Goal: Information Seeking & Learning: Learn about a topic

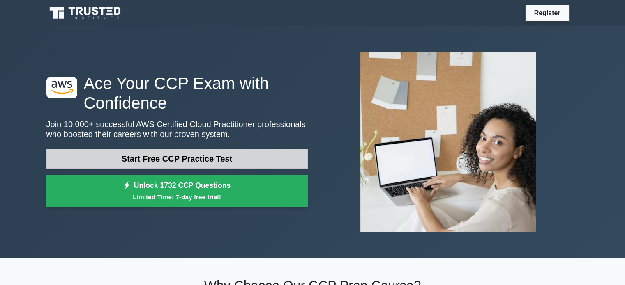
click at [185, 161] on link "Start Free CCP Practice Test" at bounding box center [176, 159] width 261 height 20
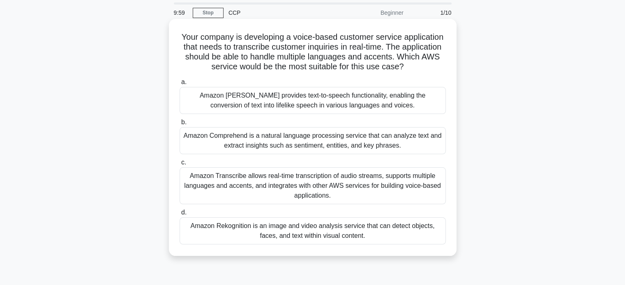
scroll to position [28, 0]
click at [274, 145] on div "Amazon Comprehend is a natural language processing service that can analyze tex…" at bounding box center [312, 140] width 266 height 27
click at [179, 125] on input "b. Amazon Comprehend is a natural language processing service that can analyze …" at bounding box center [179, 122] width 0 height 5
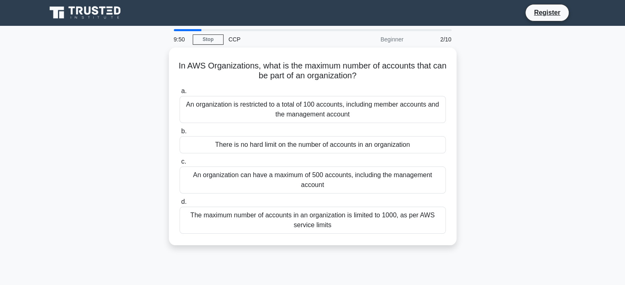
scroll to position [0, 0]
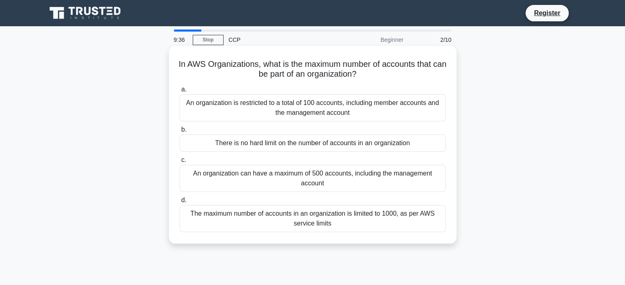
click at [358, 143] on div "There is no hard limit on the number of accounts in an organization" at bounding box center [312, 143] width 266 height 17
click at [179, 133] on input "b. There is no hard limit on the number of accounts in an organization" at bounding box center [179, 129] width 0 height 5
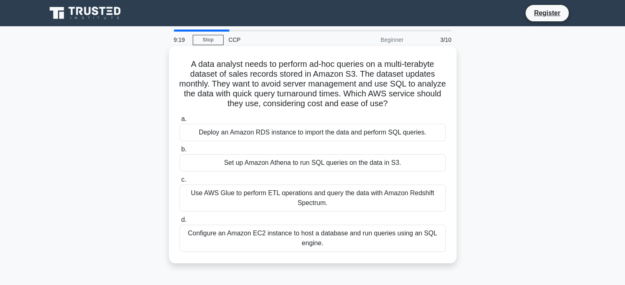
click at [313, 166] on div "Set up Amazon Athena to run SQL queries on the data in S3." at bounding box center [312, 162] width 266 height 17
click at [179, 152] on input "b. Set up Amazon Athena to run SQL queries on the data in S3." at bounding box center [179, 149] width 0 height 5
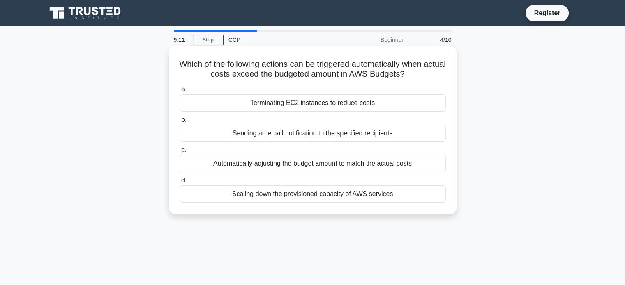
click at [303, 139] on div "Sending an email notification to the specified recipients" at bounding box center [312, 133] width 266 height 17
click at [179, 123] on input "b. Sending an email notification to the specified recipients" at bounding box center [179, 119] width 0 height 5
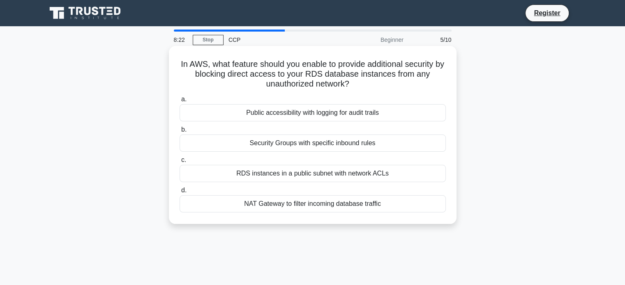
drag, startPoint x: 285, startPoint y: 182, endPoint x: 285, endPoint y: 196, distance: 14.4
click at [285, 196] on div "a. Public accessibility with logging for audit trails b. Security Groups with s…" at bounding box center [313, 154] width 276 height 122
click at [285, 193] on label "d. NAT Gateway to filter incoming database traffic" at bounding box center [312, 199] width 266 height 27
click at [179, 193] on input "d. NAT Gateway to filter incoming database traffic" at bounding box center [179, 190] width 0 height 5
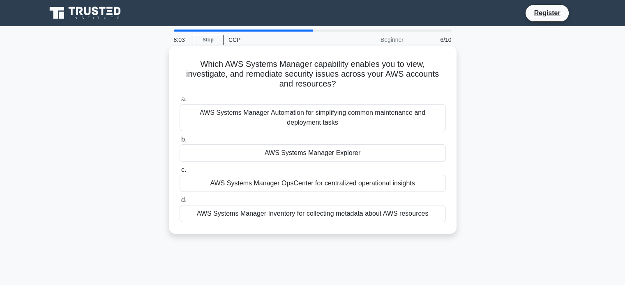
click at [318, 154] on div "AWS Systems Manager Explorer" at bounding box center [312, 153] width 266 height 17
click at [179, 143] on input "b. AWS Systems Manager Explorer" at bounding box center [179, 139] width 0 height 5
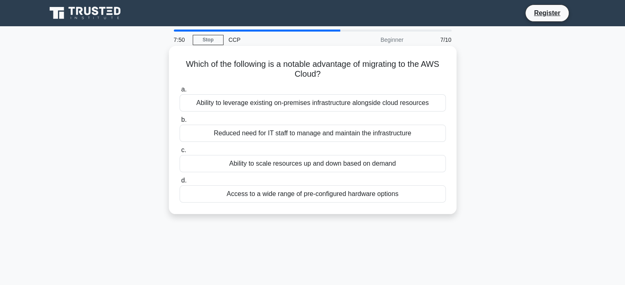
click at [291, 163] on div "Ability to scale resources up and down based on demand" at bounding box center [312, 163] width 266 height 17
click at [179, 153] on input "c. Ability to scale resources up and down based on demand" at bounding box center [179, 150] width 0 height 5
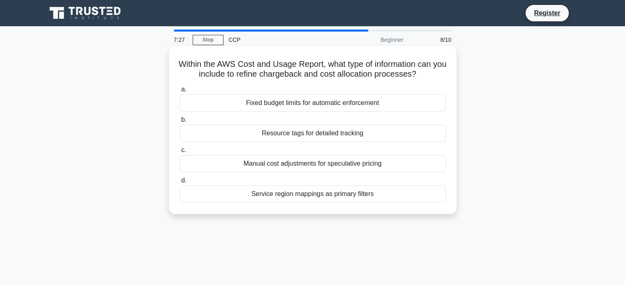
click at [334, 162] on div "Manual cost adjustments for speculative pricing" at bounding box center [312, 163] width 266 height 17
click at [179, 153] on input "c. Manual cost adjustments for speculative pricing" at bounding box center [179, 150] width 0 height 5
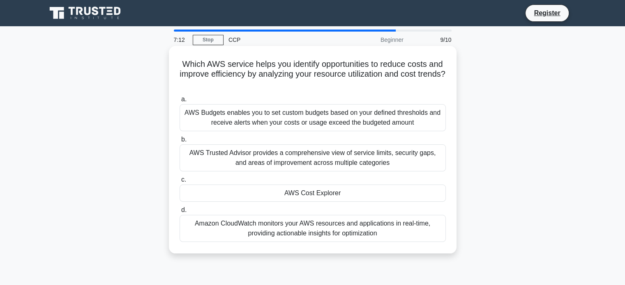
click at [306, 228] on div "Amazon CloudWatch monitors your AWS resources and applications in real-time, pr…" at bounding box center [312, 228] width 266 height 27
click at [179, 213] on input "d. Amazon CloudWatch monitors your AWS resources and applications in real-time,…" at bounding box center [179, 210] width 0 height 5
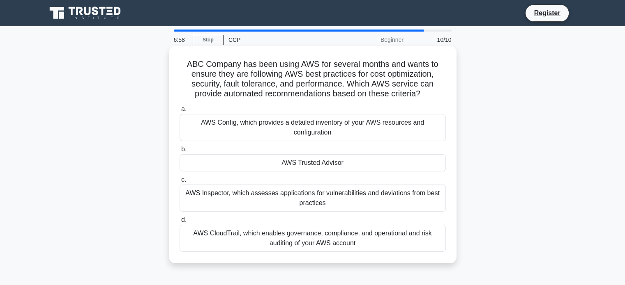
click at [312, 124] on div "AWS Config, which provides a detailed inventory of your AWS resources and confi…" at bounding box center [312, 127] width 266 height 27
click at [179, 112] on input "a. AWS Config, which provides a detailed inventory of your AWS resources and co…" at bounding box center [179, 109] width 0 height 5
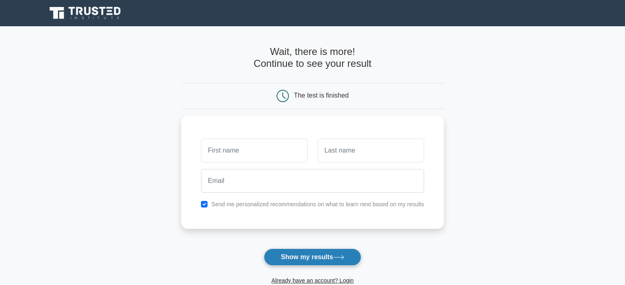
click at [335, 255] on button "Show my results" at bounding box center [312, 257] width 97 height 17
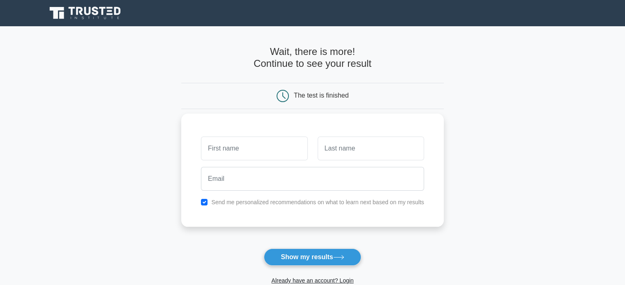
click at [253, 199] on label "Send me personalized recommendations on what to learn next based on my results" at bounding box center [317, 202] width 213 height 7
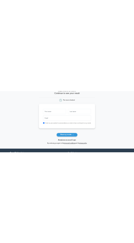
scroll to position [65, 0]
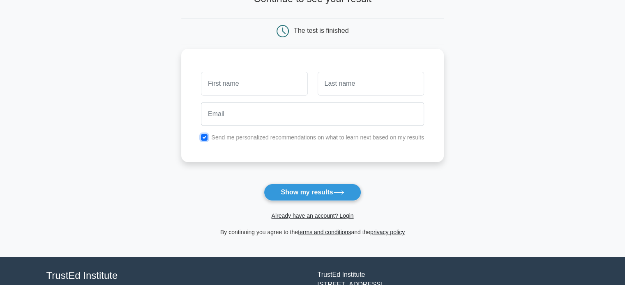
click at [205, 137] on input "checkbox" at bounding box center [204, 137] width 7 height 7
checkbox input "false"
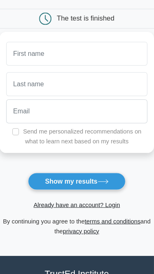
click at [117, 18] on div "The test is finished" at bounding box center [77, 19] width 103 height 12
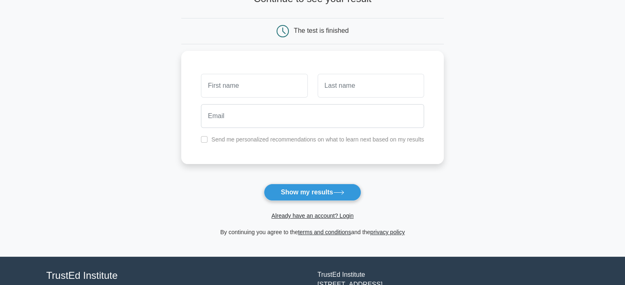
scroll to position [0, 0]
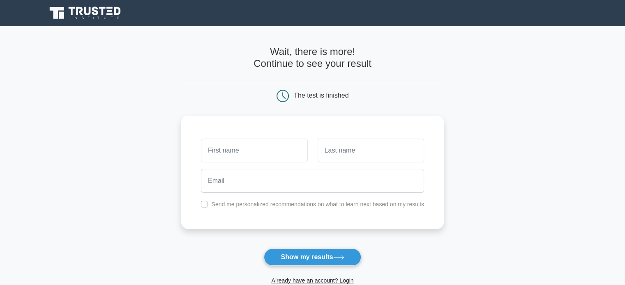
click at [329, 92] on div "The test is finished" at bounding box center [321, 95] width 55 height 7
